Goal: Task Accomplishment & Management: Manage account settings

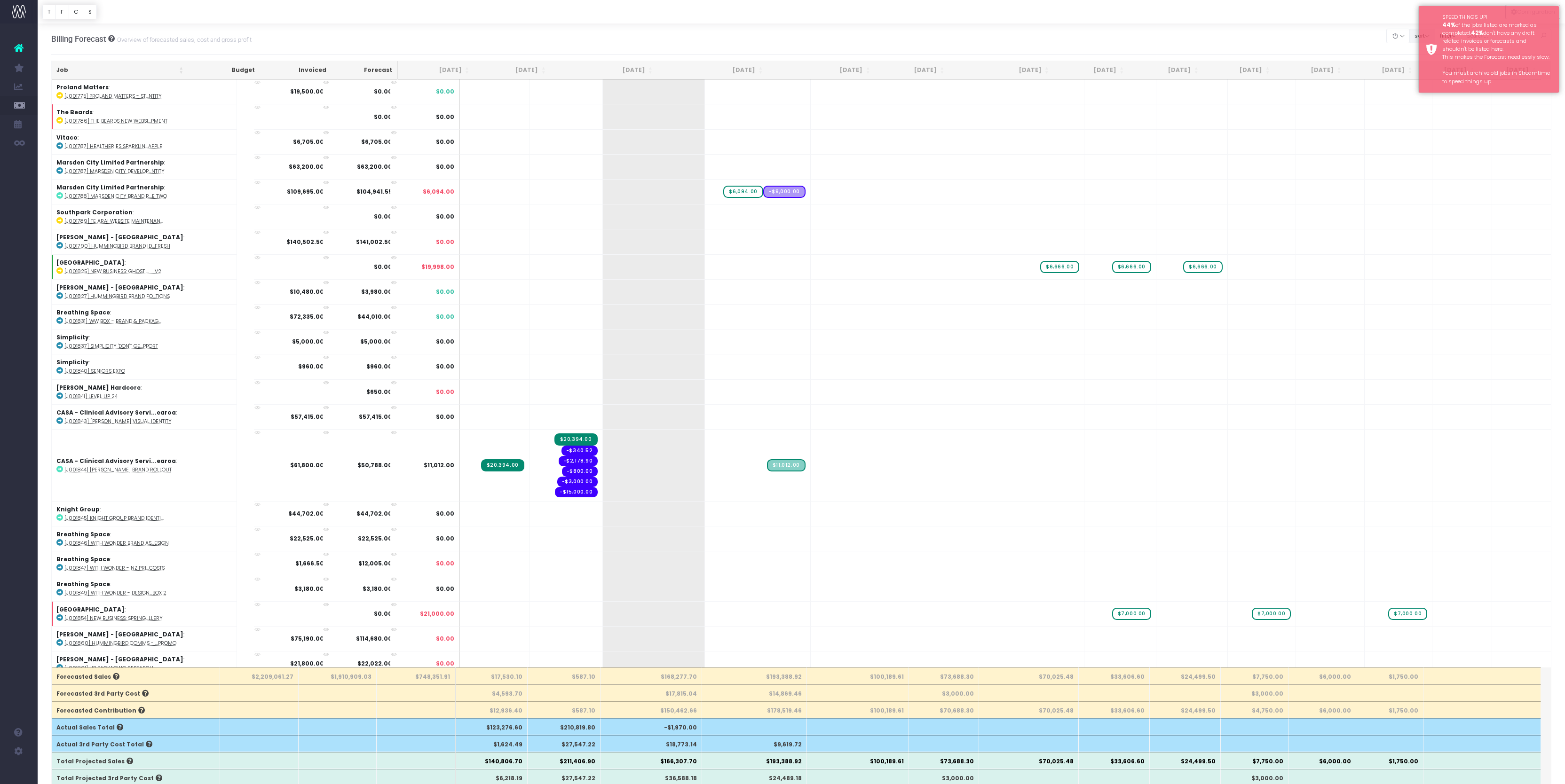
click at [1409, 43] on button "sort" at bounding box center [1422, 36] width 26 height 15
click at [1420, 85] on link "Sort by Client Name Asc" at bounding box center [1457, 77] width 73 height 16
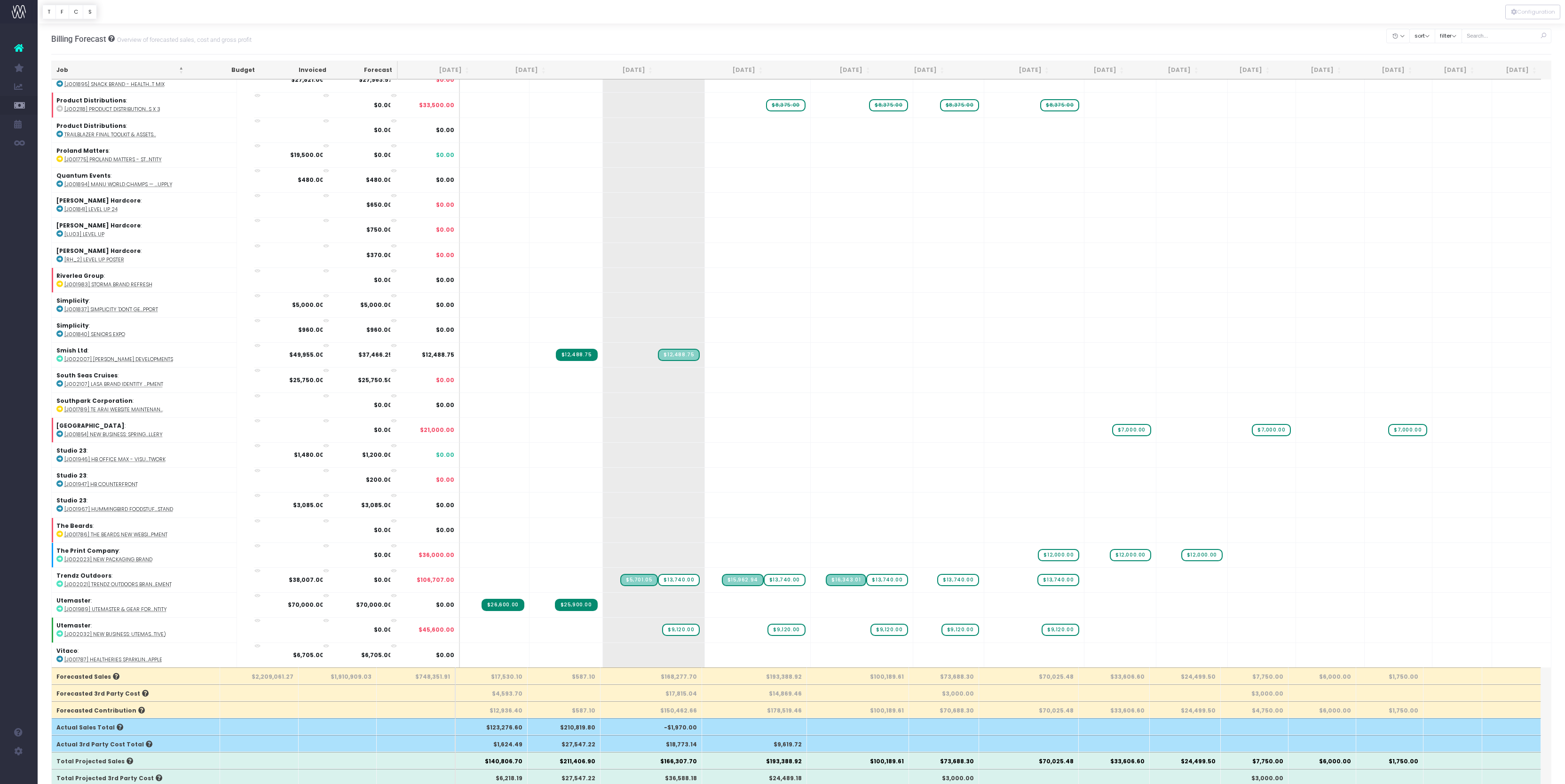
scroll to position [28, 0]
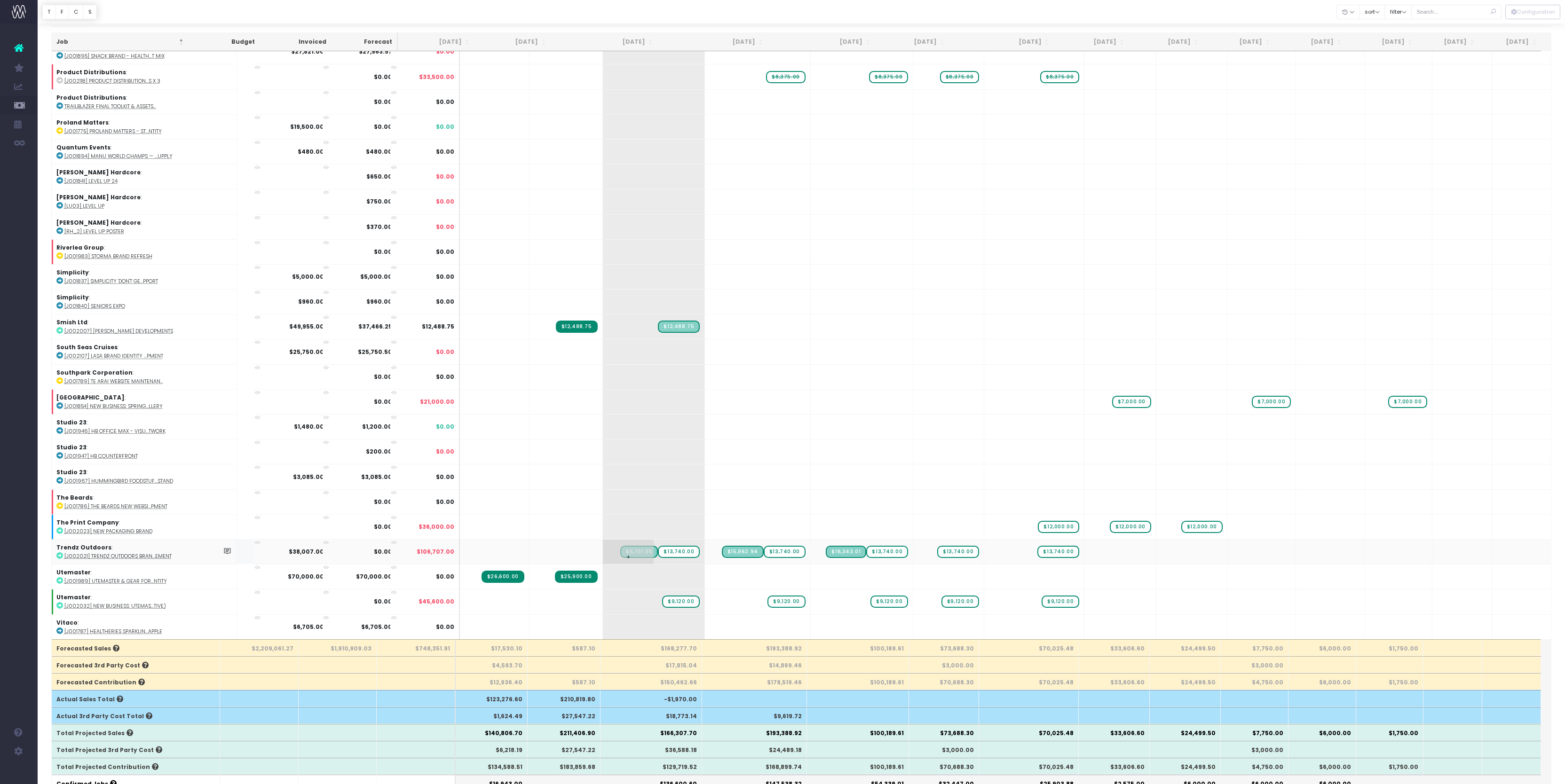
click at [666, 548] on span "$13,740.00" at bounding box center [678, 552] width 42 height 13
click at [836, 14] on div at bounding box center [801, 12] width 1527 height 24
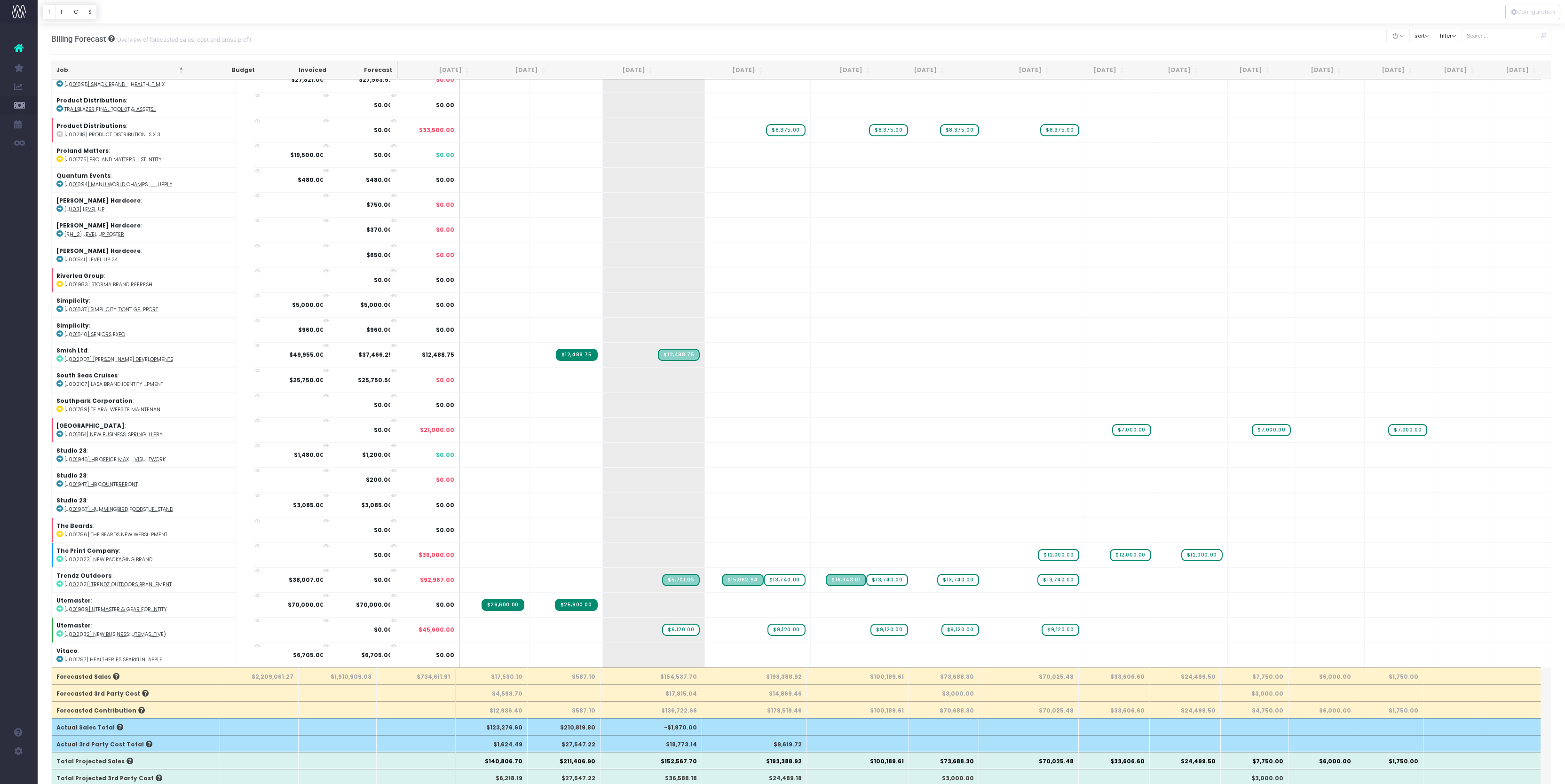
scroll to position [0, 0]
click at [779, 578] on span "$13,740.00" at bounding box center [784, 581] width 42 height 13
click at [1013, 15] on div at bounding box center [801, 12] width 1527 height 24
click at [870, 574] on span "$13,740.00" at bounding box center [887, 581] width 42 height 13
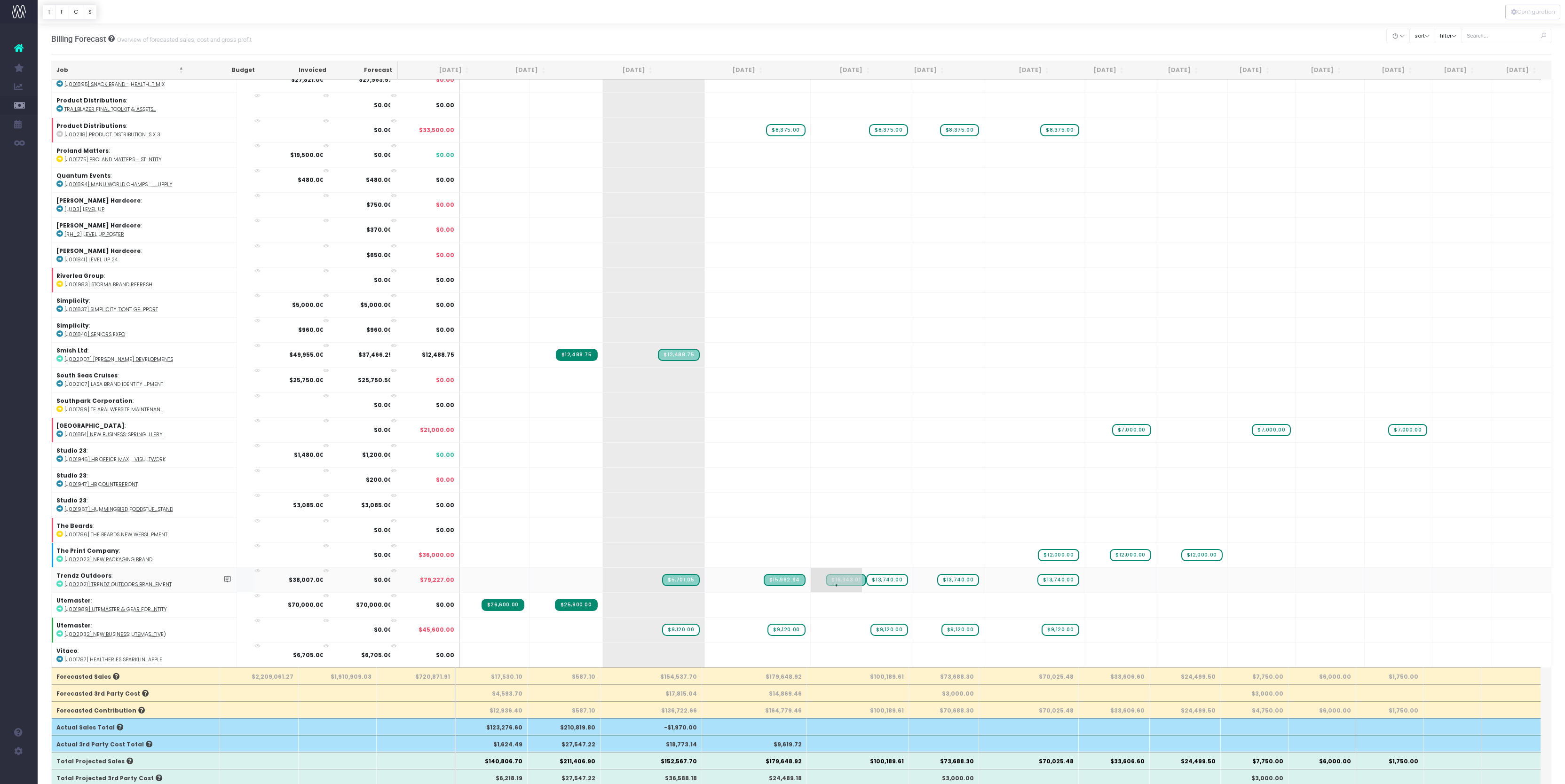
click at [870, 574] on span "$13,740.00" at bounding box center [887, 581] width 42 height 13
click at [911, 11] on div at bounding box center [801, 12] width 1527 height 24
click at [954, 574] on span "$13,740.00" at bounding box center [958, 581] width 42 height 13
click at [983, 11] on div at bounding box center [801, 12] width 1527 height 24
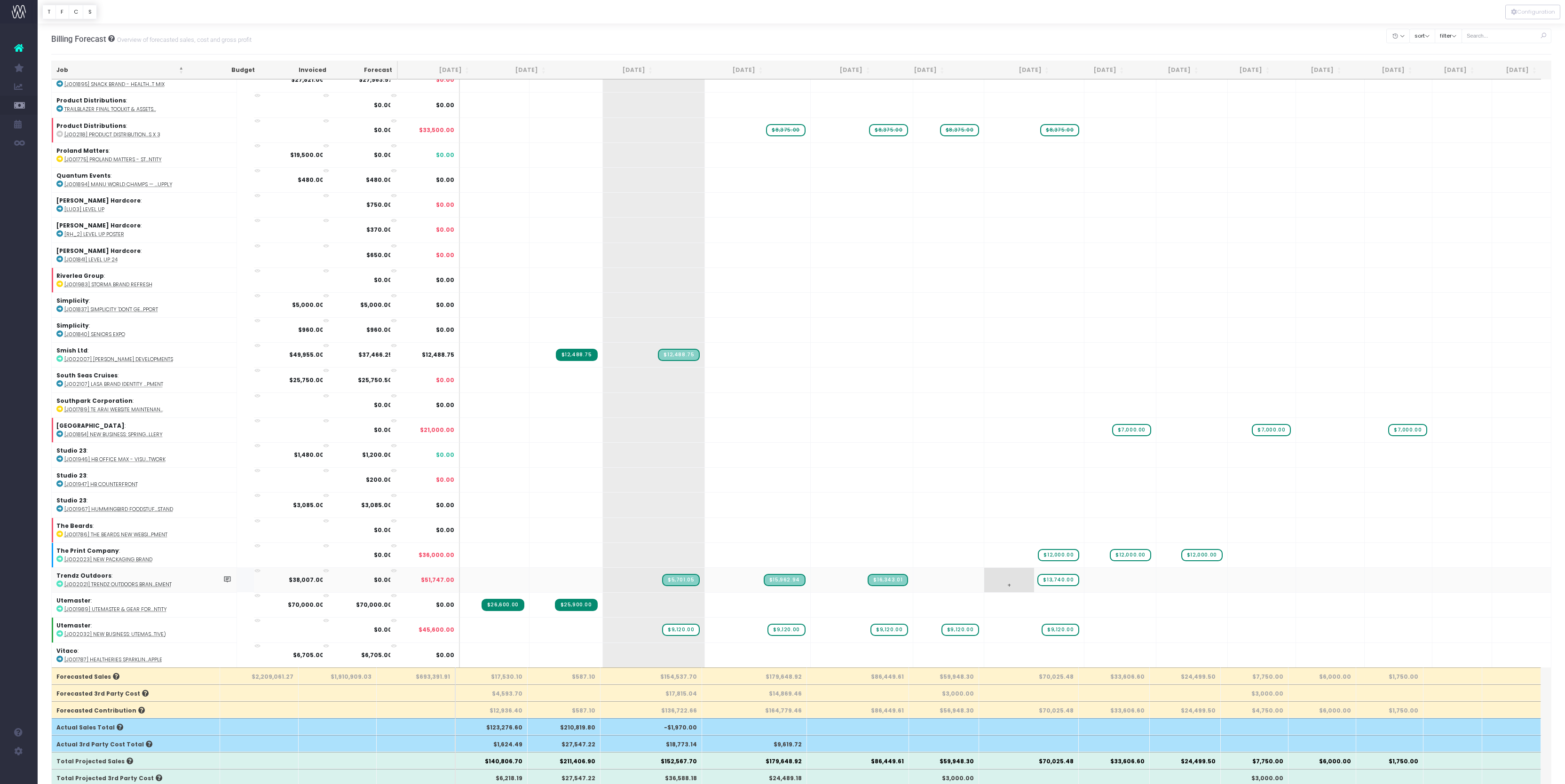
click at [1046, 574] on span "$13,740.00" at bounding box center [1057, 581] width 42 height 13
click at [969, 14] on div at bounding box center [801, 12] width 1527 height 24
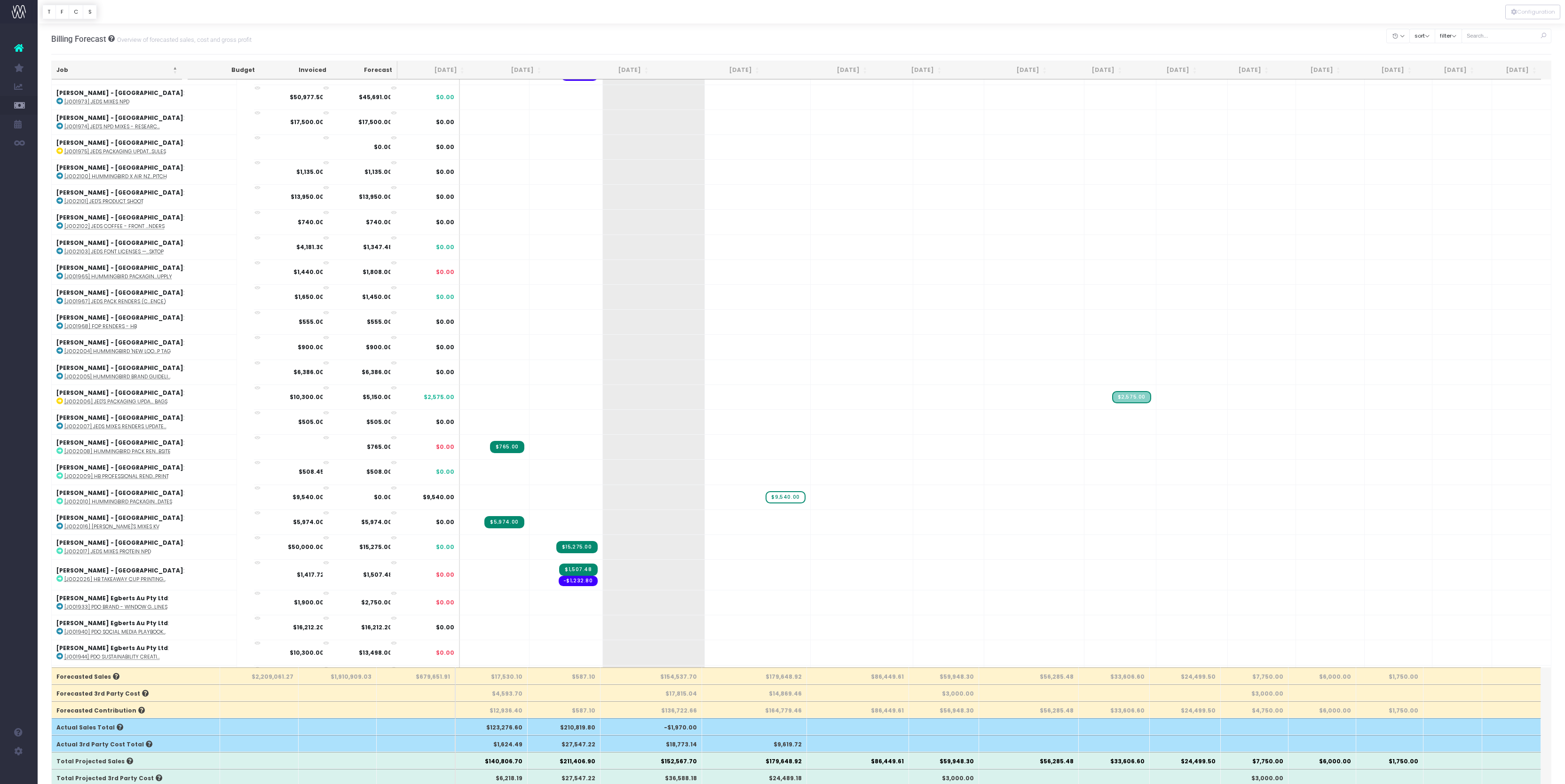
scroll to position [1654, 0]
